Goal: Information Seeking & Learning: Check status

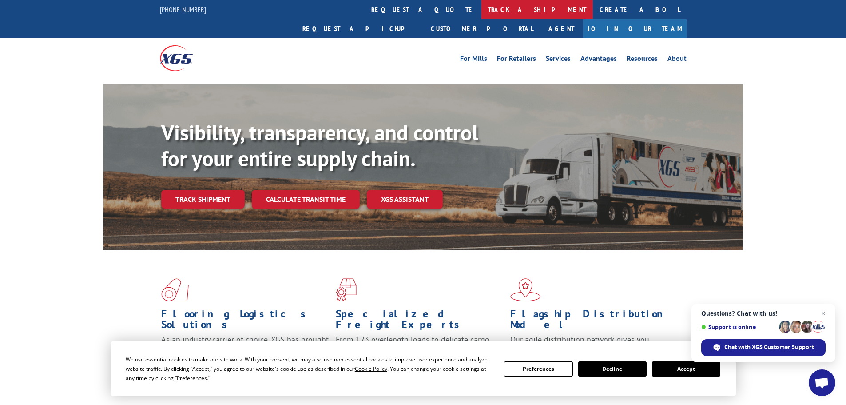
click at [482, 7] on link "track a shipment" at bounding box center [537, 9] width 111 height 19
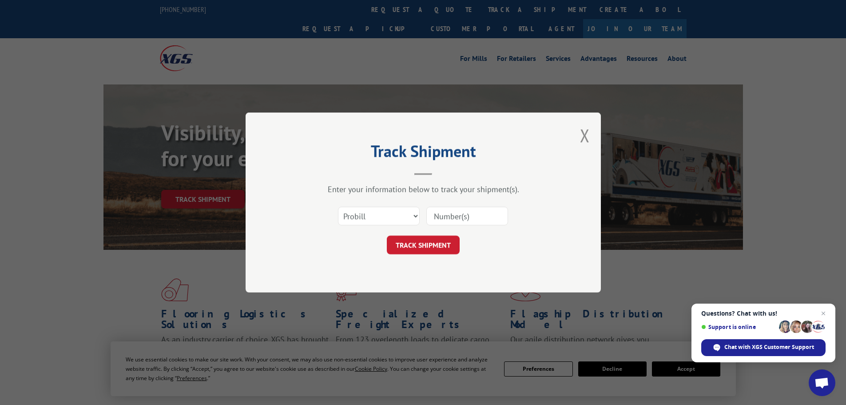
click at [451, 218] on input at bounding box center [467, 216] width 82 height 19
paste input "1014143209"
type input "1014143209"
click at [415, 255] on div "Track Shipment Enter your information below to track your shipment(s). Select c…" at bounding box center [423, 202] width 355 height 180
drag, startPoint x: 480, startPoint y: 216, endPoint x: 396, endPoint y: 213, distance: 84.0
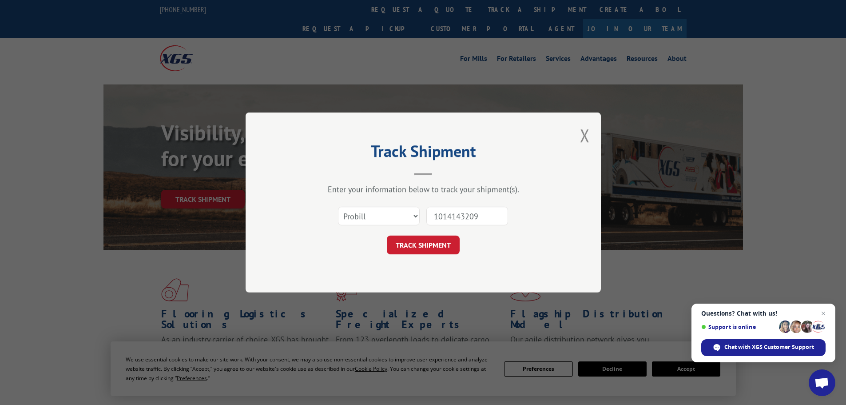
click at [396, 213] on div "Select category... Probill BOL PO 1014143209" at bounding box center [423, 215] width 267 height 29
click at [454, 225] on input at bounding box center [467, 216] width 82 height 19
paste input "17229090"
type input "17229090"
click at [429, 250] on button "TRACK SHIPMENT" at bounding box center [423, 244] width 73 height 19
